Goal: Task Accomplishment & Management: Manage account settings

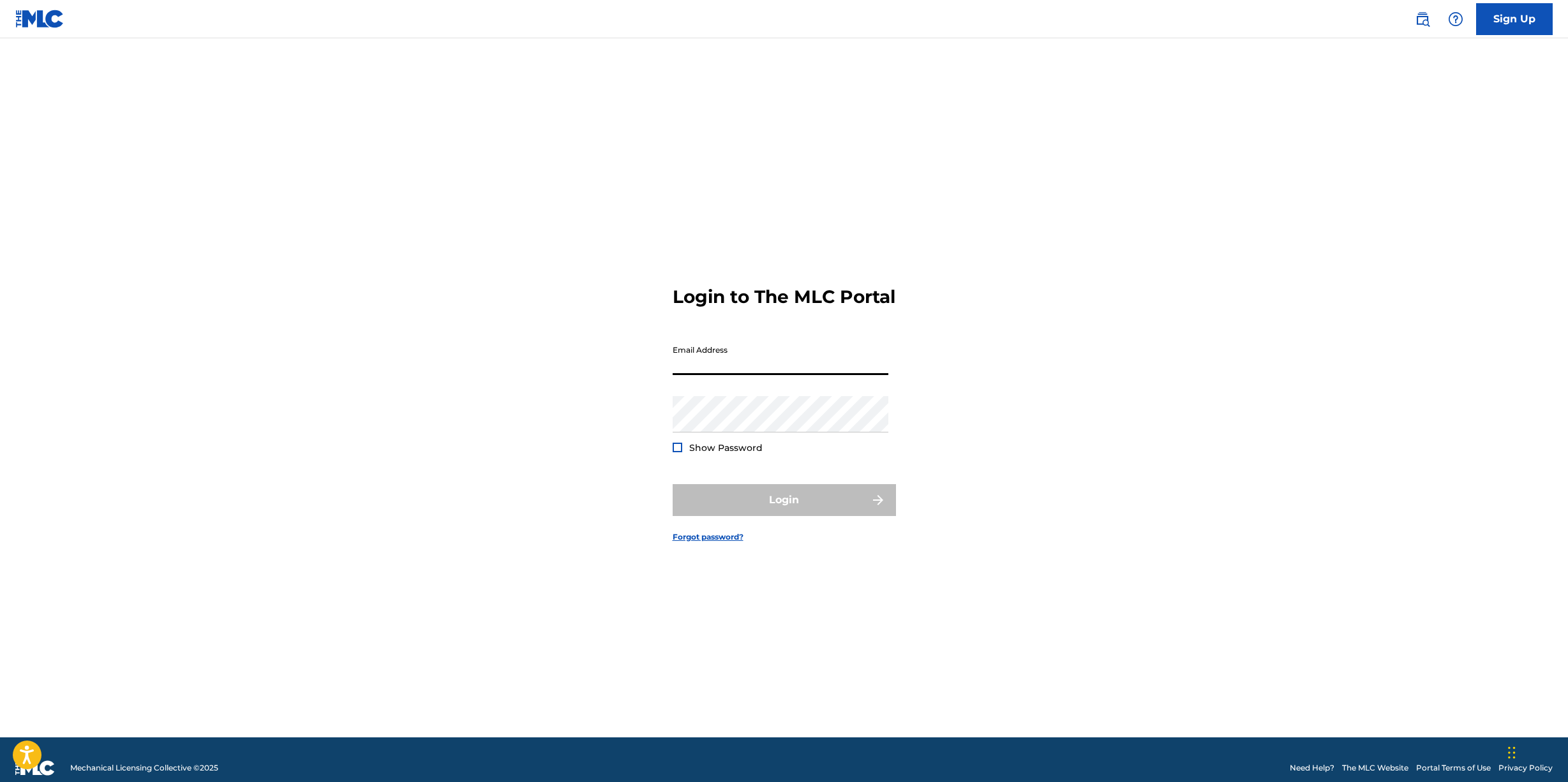
click at [737, 371] on input "Email Address" at bounding box center [780, 356] width 215 height 36
type input "[EMAIL_ADDRESS][DOMAIN_NAME]"
click at [672, 484] on button "Login" at bounding box center [784, 500] width 223 height 32
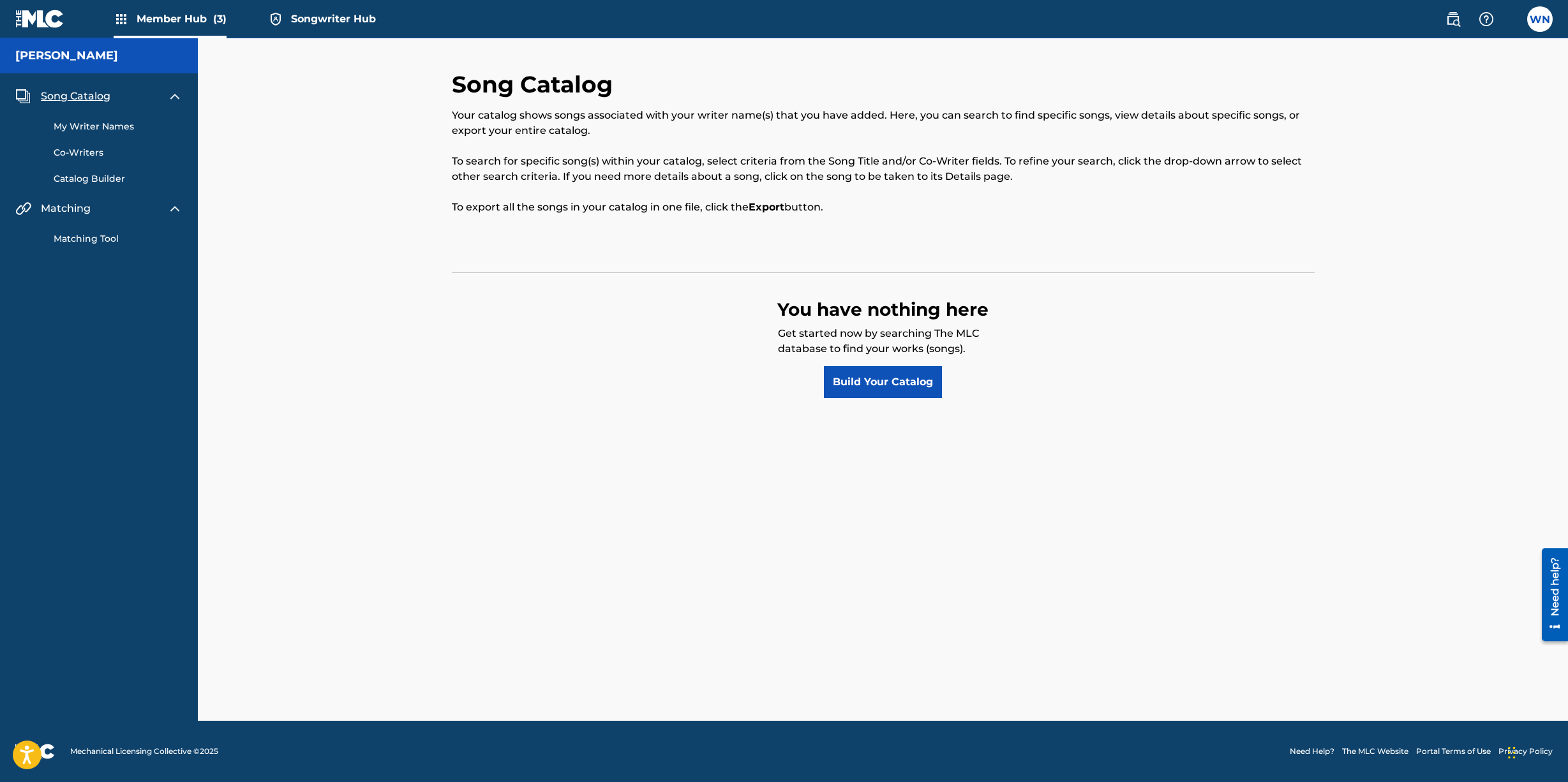
click at [1402, 518] on div "Song Catalog Your catalog shows songs associated with your writer name(s) that …" at bounding box center [882, 379] width 1370 height 682
click at [1542, 26] on label at bounding box center [1540, 19] width 26 height 26
click at [1540, 19] on input "WN [PERSON_NAME] [PERSON_NAME][EMAIL_ADDRESS][DOMAIN_NAME] Notification Prefere…" at bounding box center [1540, 19] width 0 height 0
click at [1410, 158] on link "Profile" at bounding box center [1414, 159] width 26 height 12
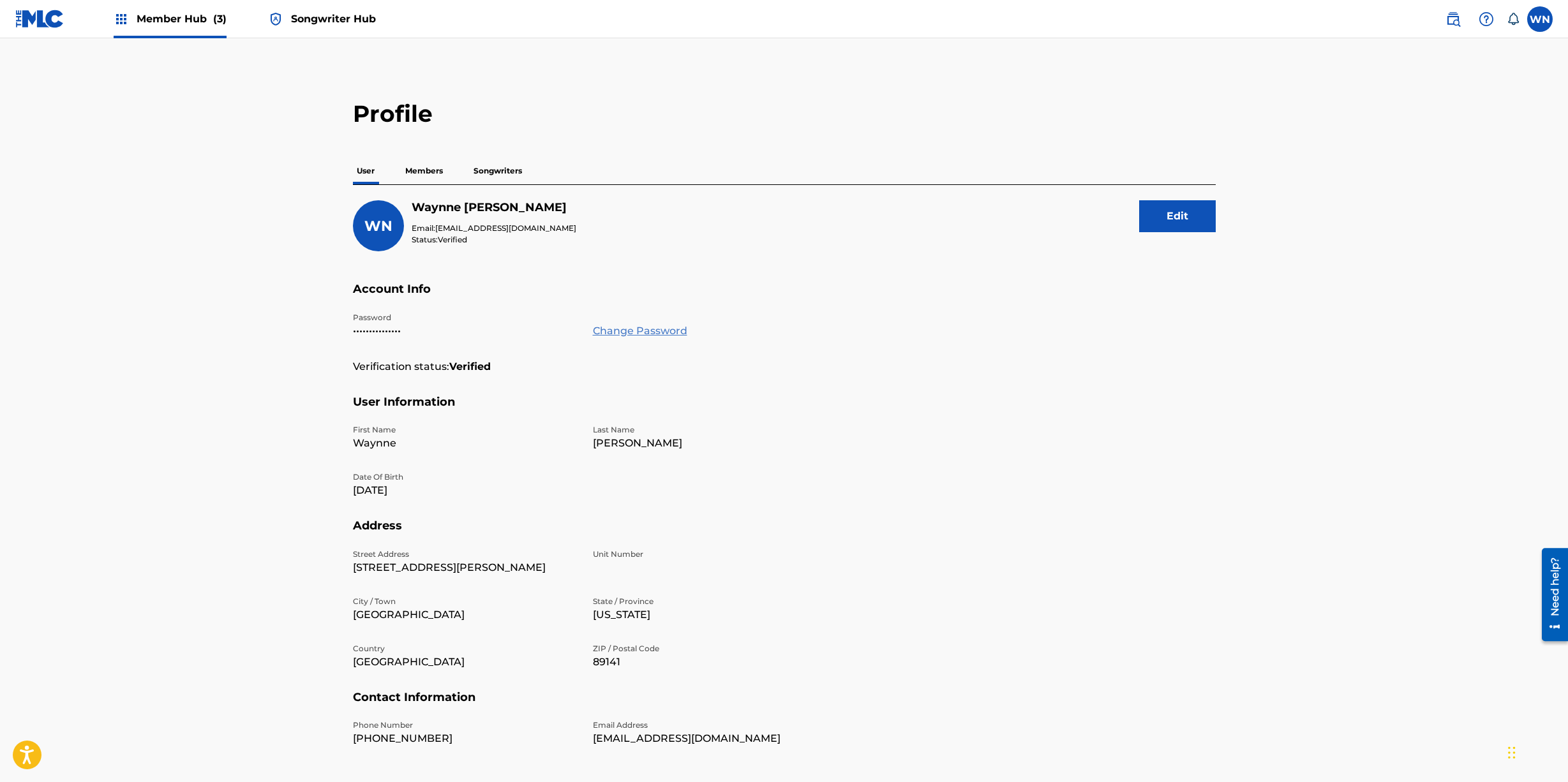
click at [632, 332] on link "Change Password" at bounding box center [640, 331] width 95 height 15
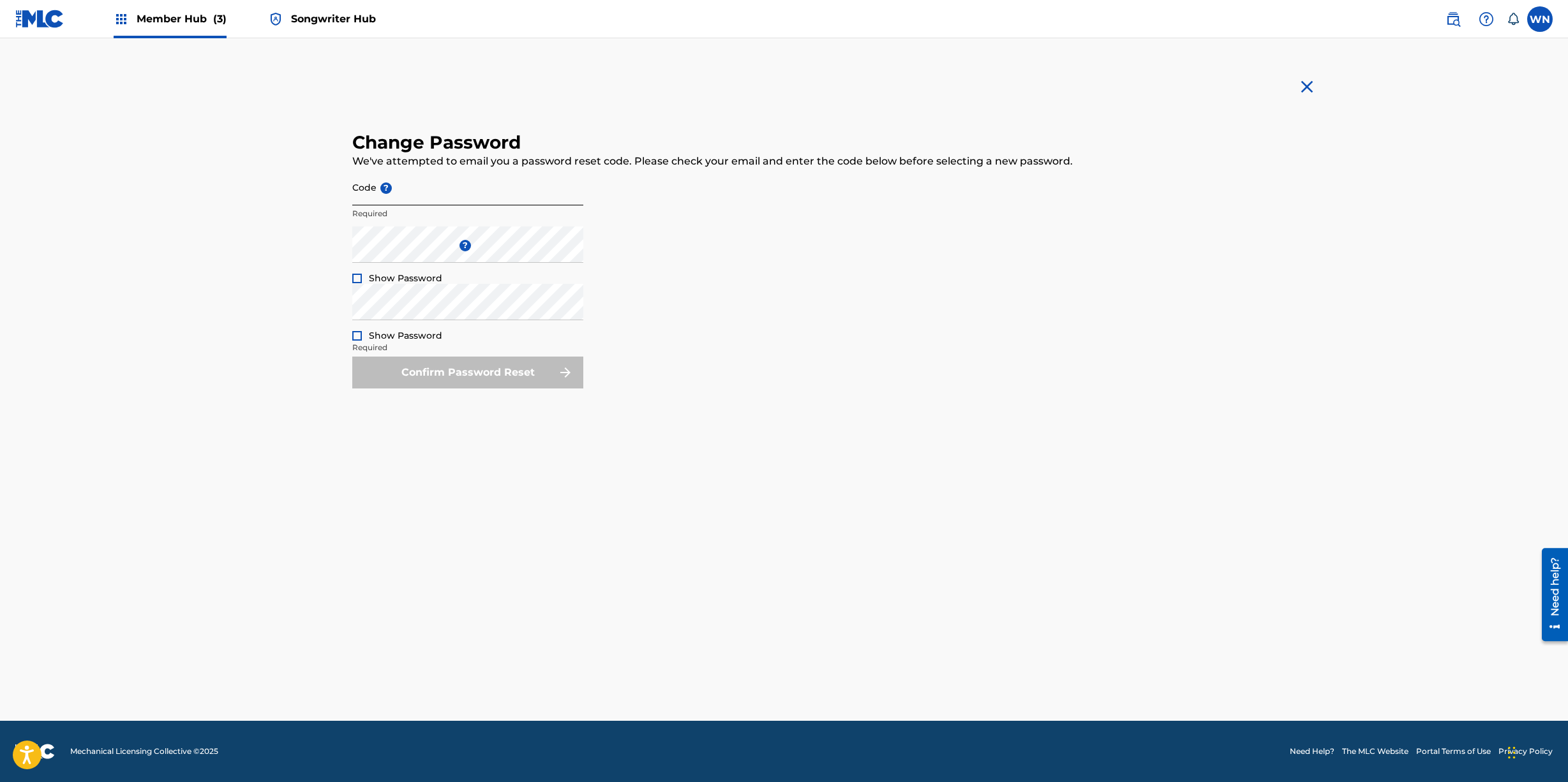
click at [371, 184] on input "Code ?" at bounding box center [467, 187] width 231 height 36
paste input "1be45cb0e6e54e2caef7cca42b35bc94"
type input "1be45cb0e6e54e2caef7cca42b35bc94"
click at [360, 279] on div at bounding box center [357, 278] width 10 height 10
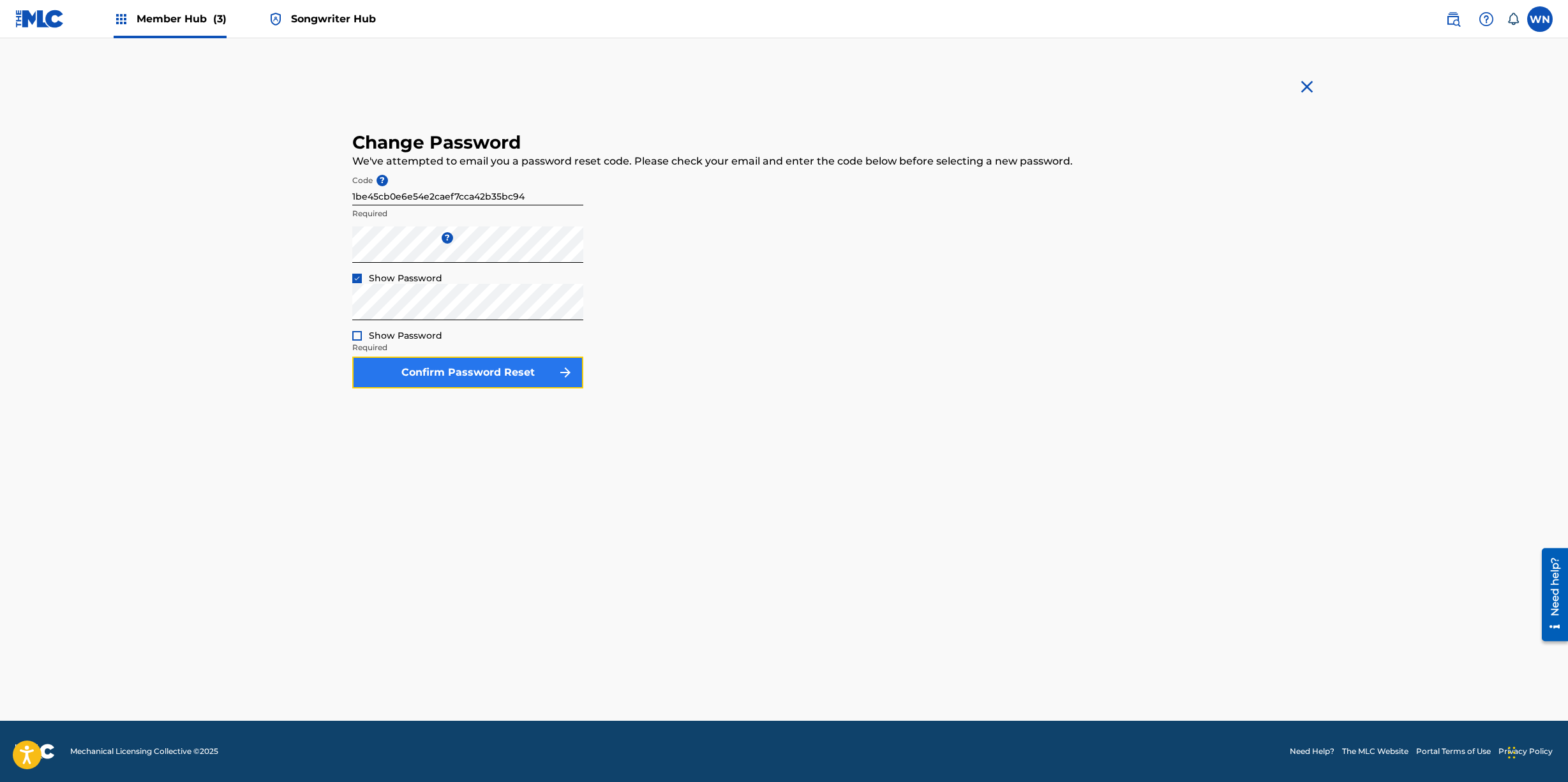
click at [435, 378] on button "Confirm Password Reset" at bounding box center [467, 372] width 231 height 32
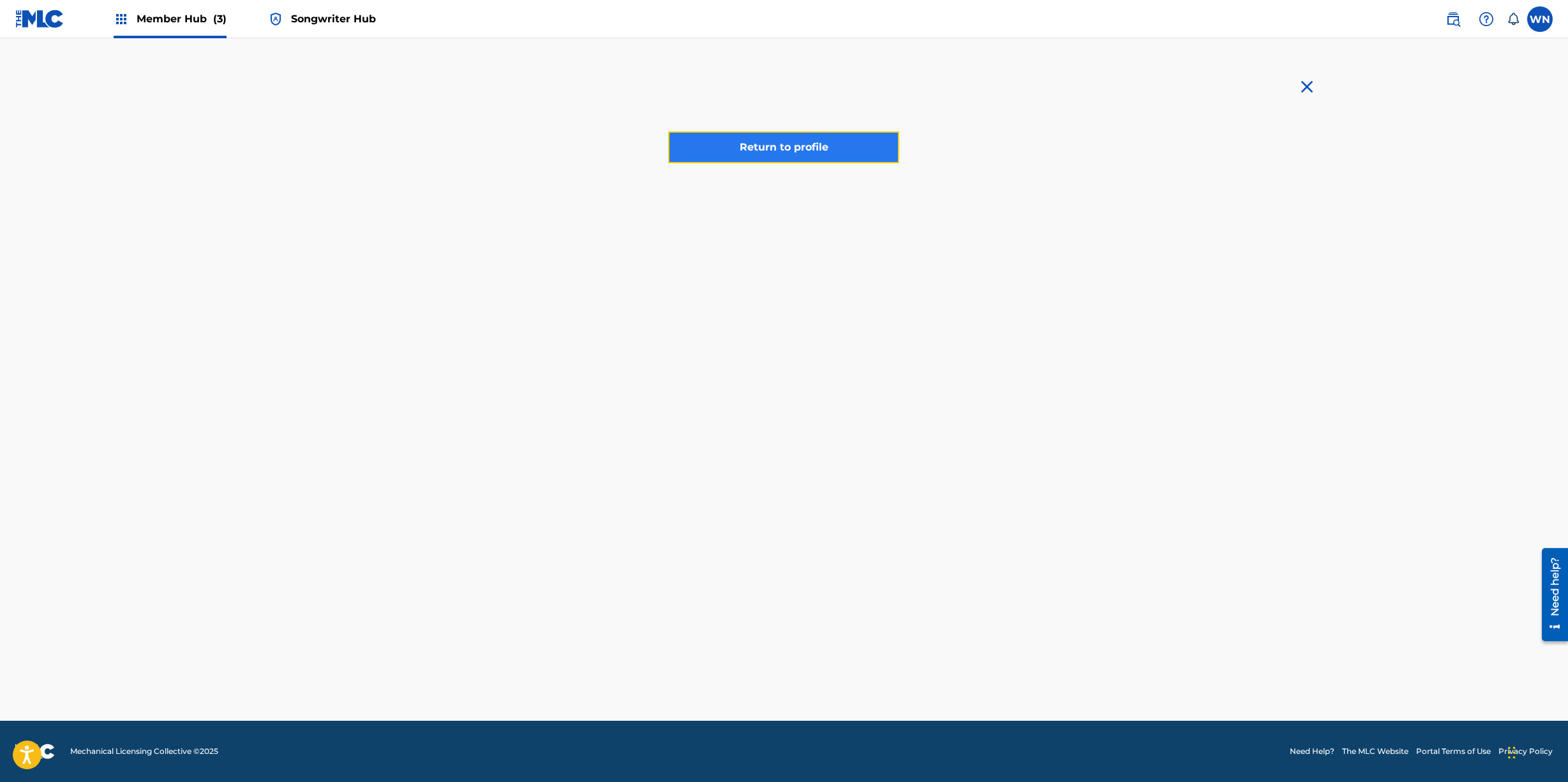
click at [876, 143] on link "Return to profile" at bounding box center [783, 148] width 231 height 32
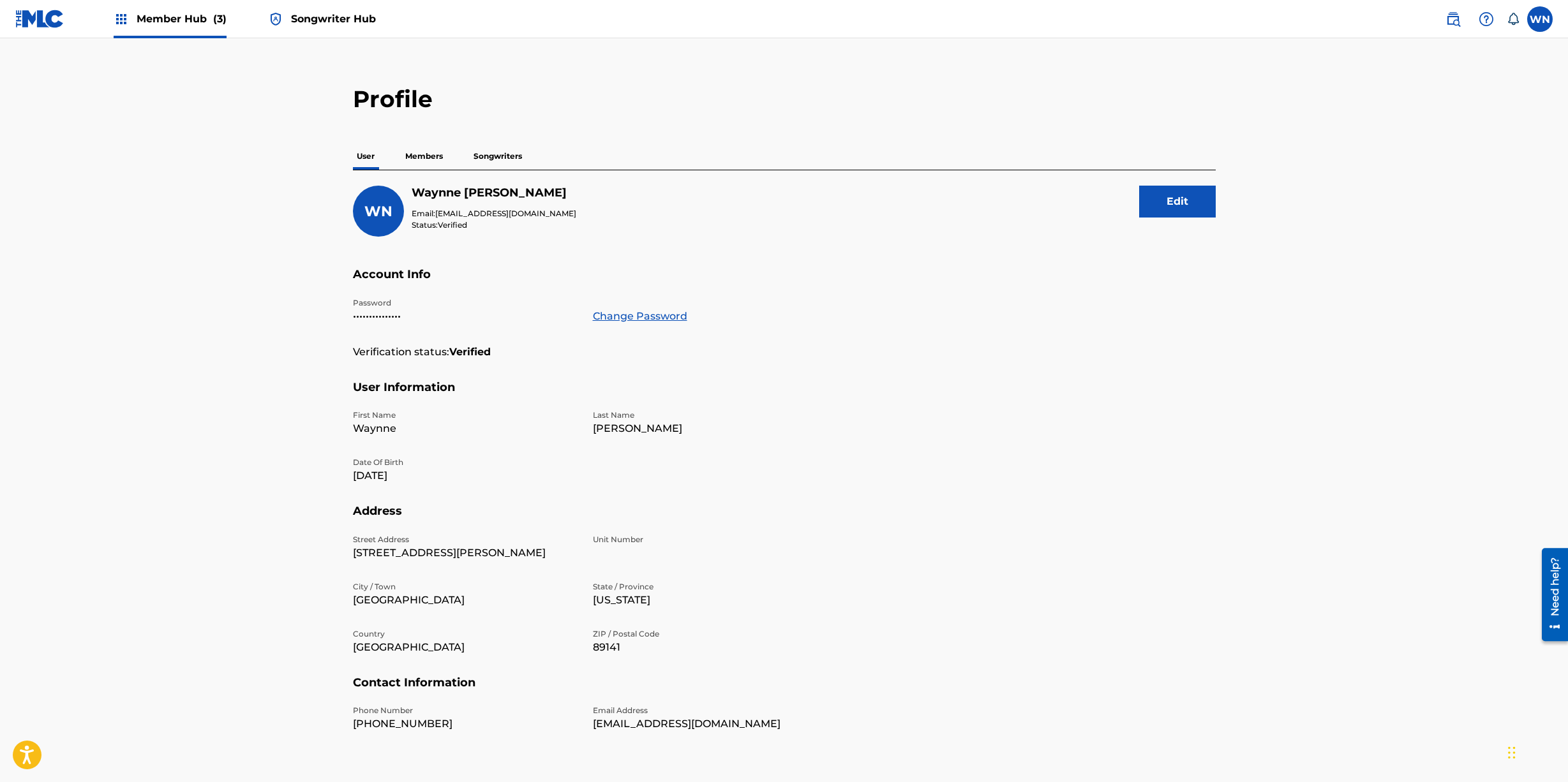
scroll to position [16, 0]
